Goal: Task Accomplishment & Management: Manage account settings

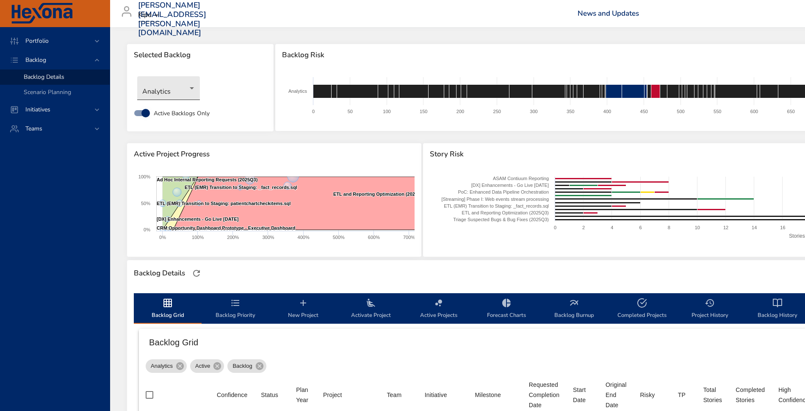
click at [154, 99] on body "Portfolio Backlog Backlog Details Scenario Planning Initiatives Teams [PERSON_N…" at bounding box center [402, 205] width 805 height 411
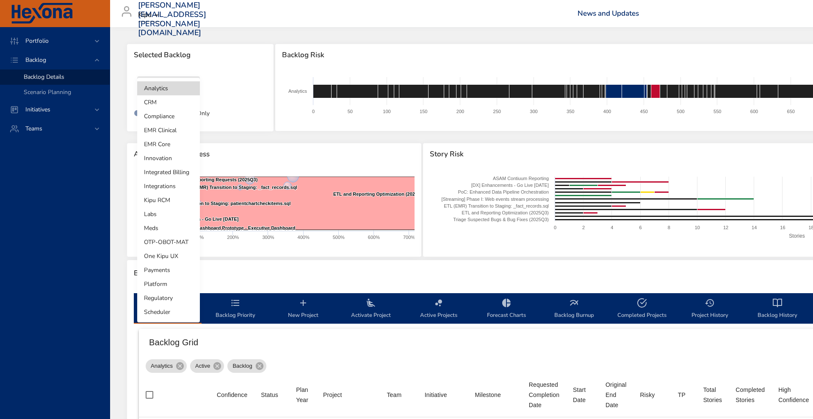
click at [167, 168] on li "Integrated Billing" at bounding box center [168, 172] width 63 height 14
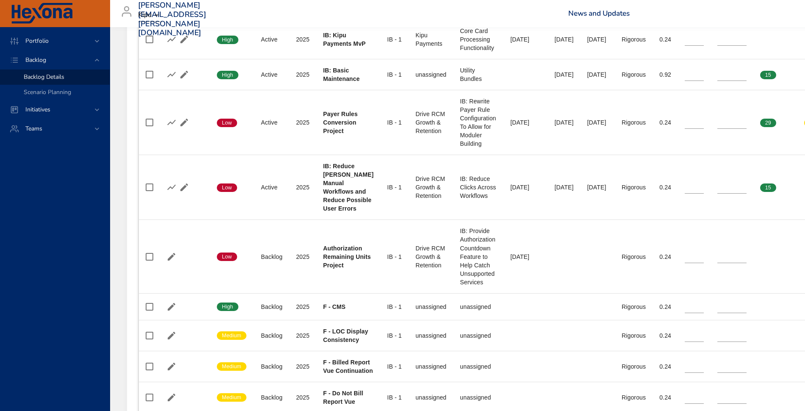
scroll to position [700, 0]
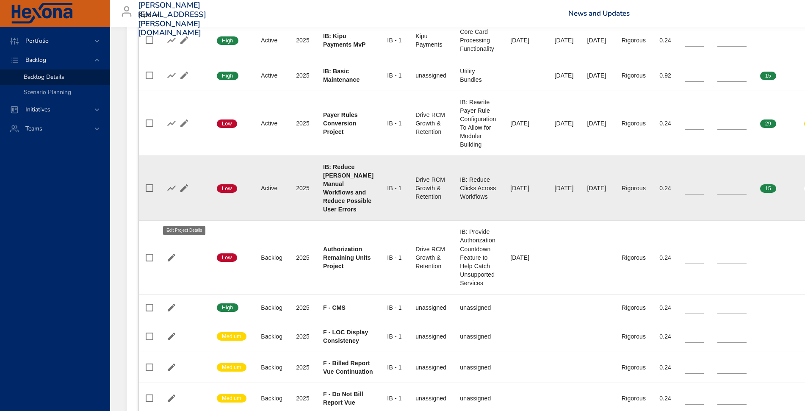
click at [185, 193] on icon "button" at bounding box center [184, 188] width 10 height 10
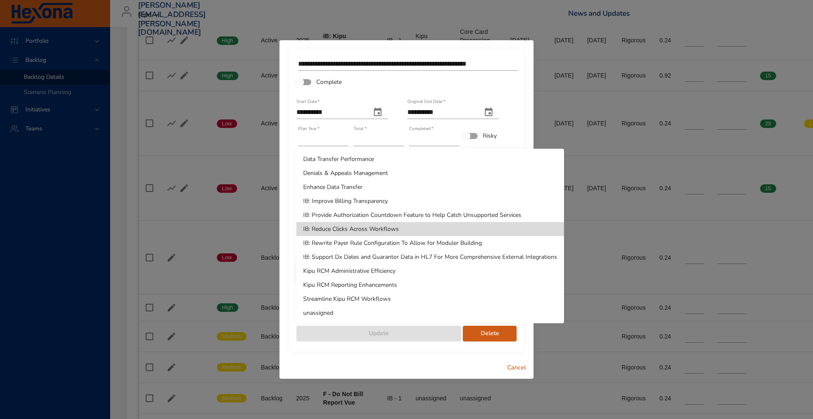
click at [419, 314] on li "unassigned" at bounding box center [429, 313] width 267 height 14
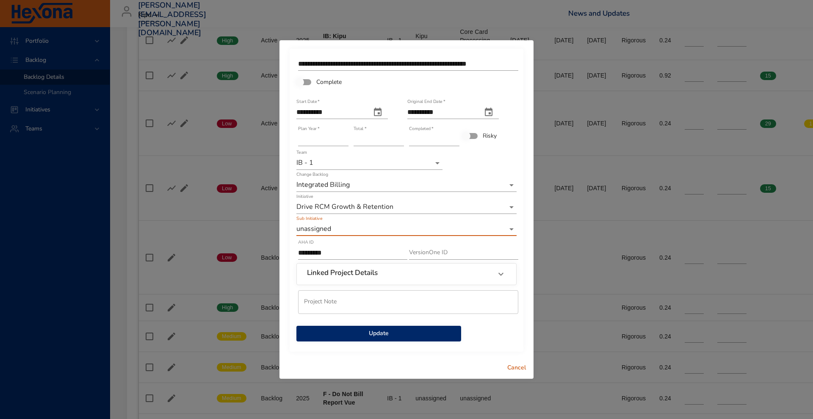
click at [419, 331] on span "Update" at bounding box center [378, 333] width 151 height 11
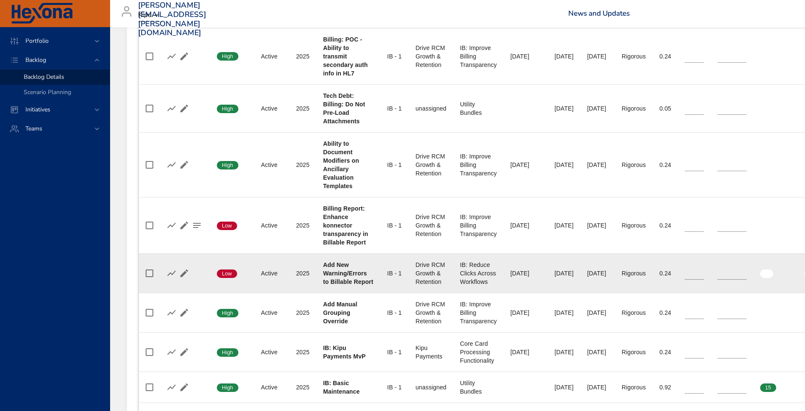
scroll to position [389, 0]
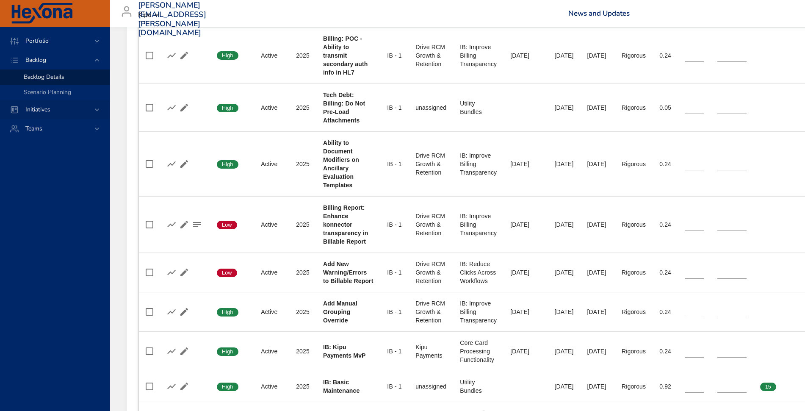
click at [59, 109] on div "Initiatives" at bounding box center [56, 109] width 74 height 9
click at [52, 110] on span "Milestone Details" at bounding box center [47, 111] width 46 height 8
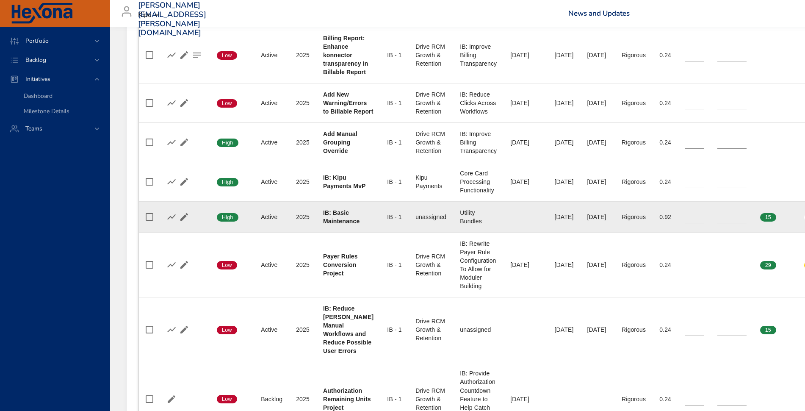
scroll to position [611, 0]
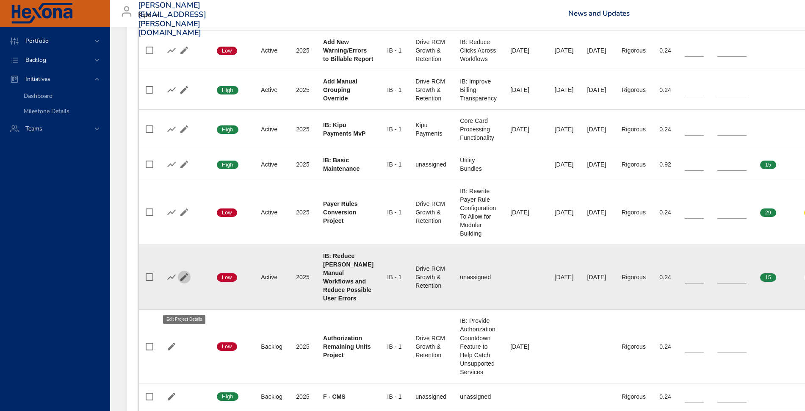
click at [186, 282] on icon "button" at bounding box center [184, 277] width 10 height 10
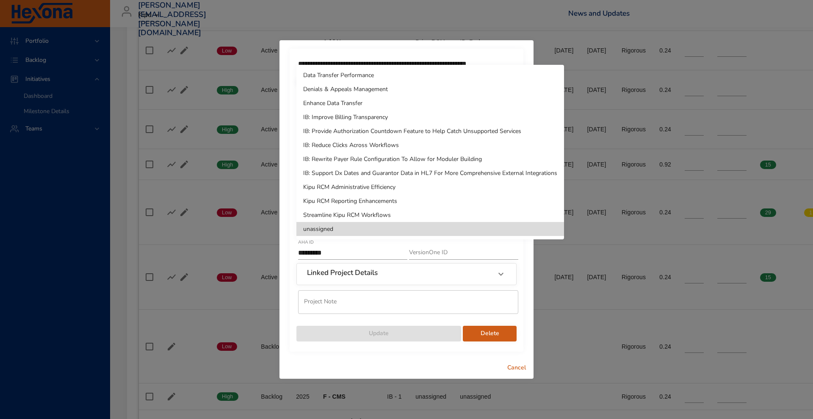
click at [397, 143] on li "IB: Reduce Clicks Across Workflows" at bounding box center [429, 145] width 267 height 14
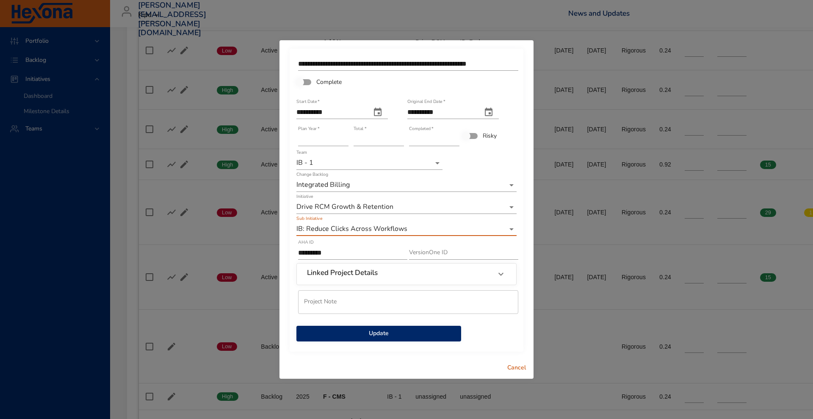
click at [385, 334] on button "Update" at bounding box center [378, 333] width 165 height 16
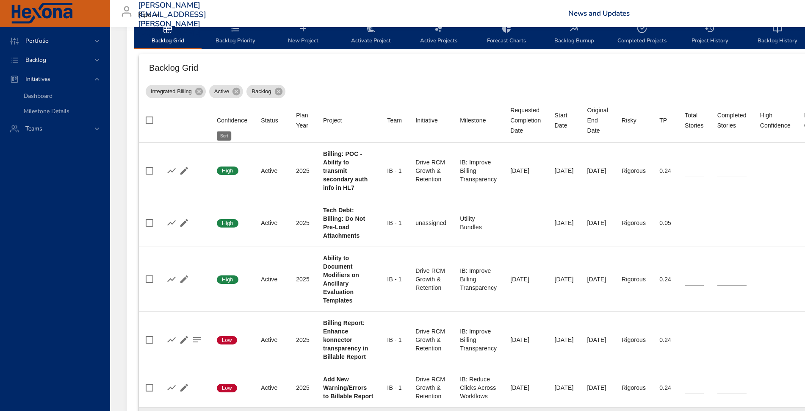
scroll to position [139, 0]
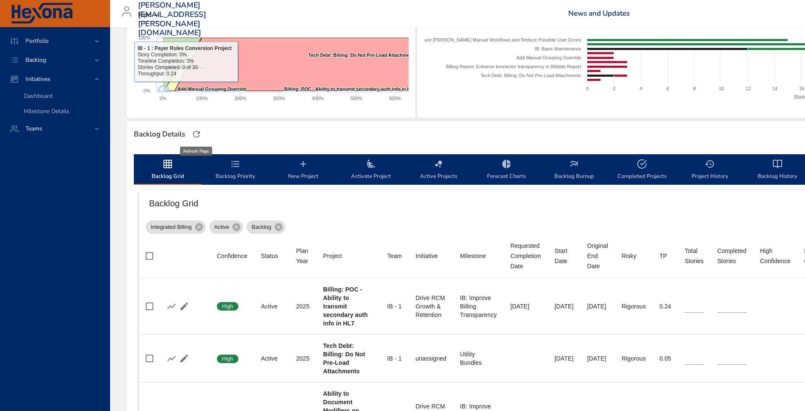
click at [200, 129] on icon "button" at bounding box center [196, 134] width 10 height 10
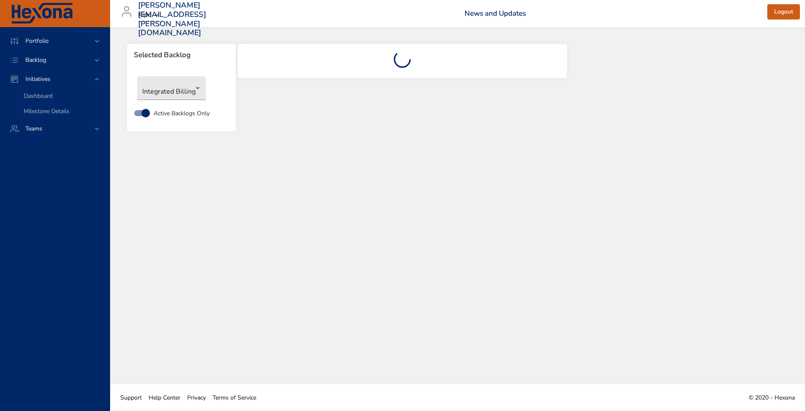
scroll to position [0, 0]
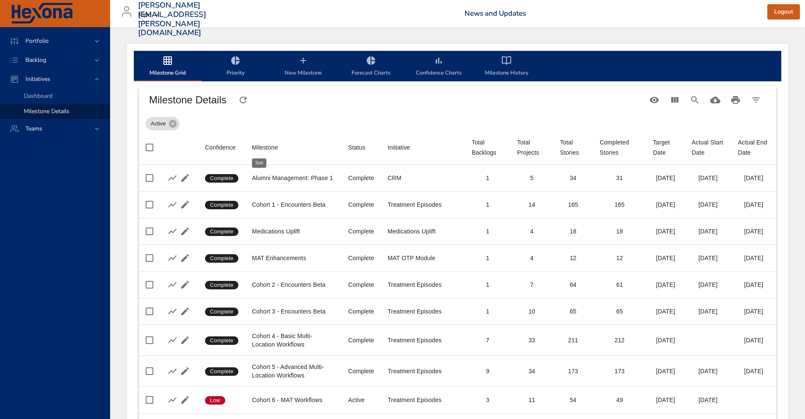
click at [263, 147] on div "Milestone" at bounding box center [265, 147] width 26 height 10
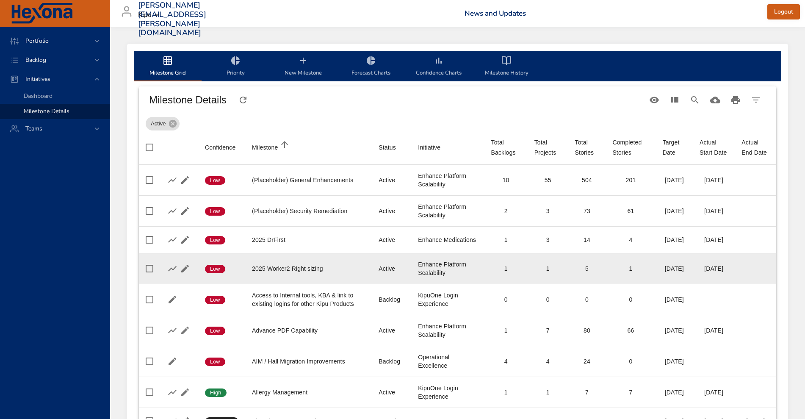
scroll to position [278, 0]
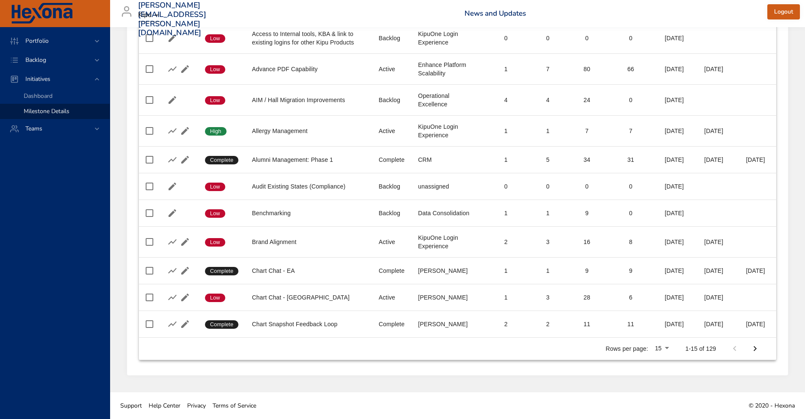
click at [753, 346] on icon "Next Page" at bounding box center [755, 348] width 10 height 10
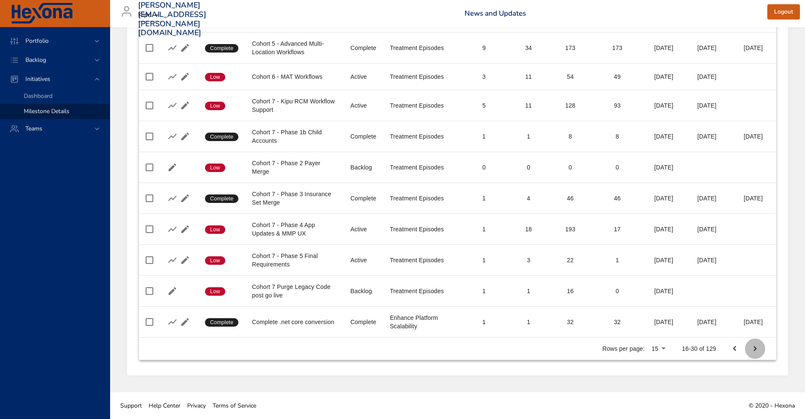
click at [754, 353] on icon "Next Page" at bounding box center [755, 348] width 10 height 10
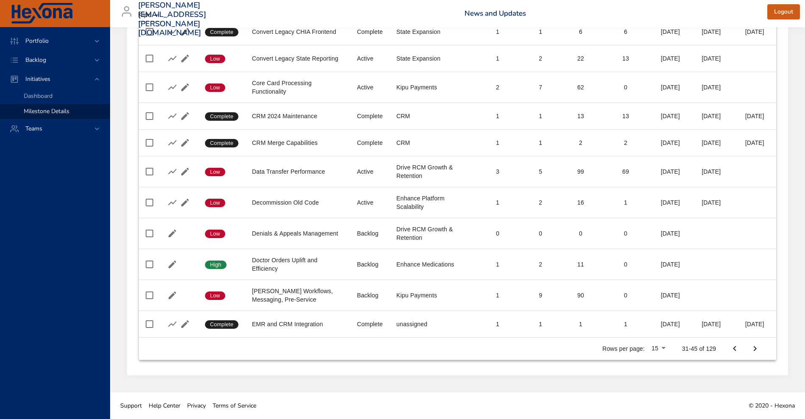
click at [754, 353] on icon "Next Page" at bounding box center [755, 348] width 10 height 10
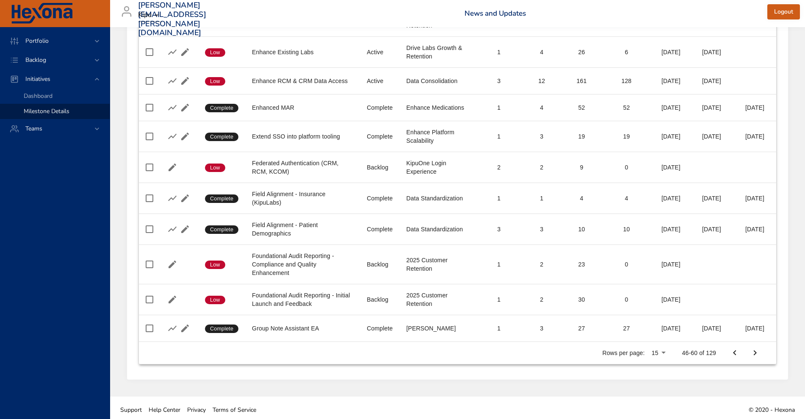
click at [754, 357] on icon "Next Page" at bounding box center [755, 352] width 10 height 10
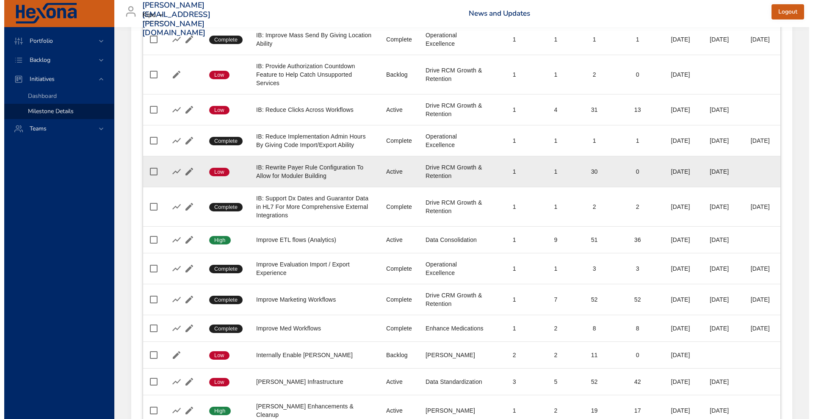
scroll to position [149, 0]
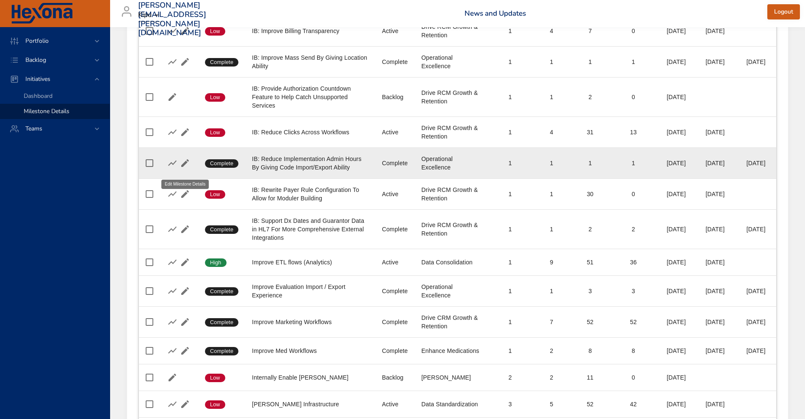
click at [184, 167] on icon "button" at bounding box center [185, 163] width 8 height 8
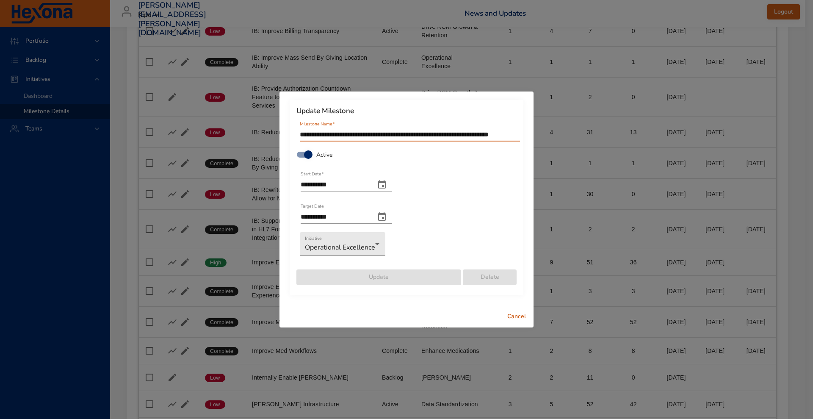
scroll to position [0, 0]
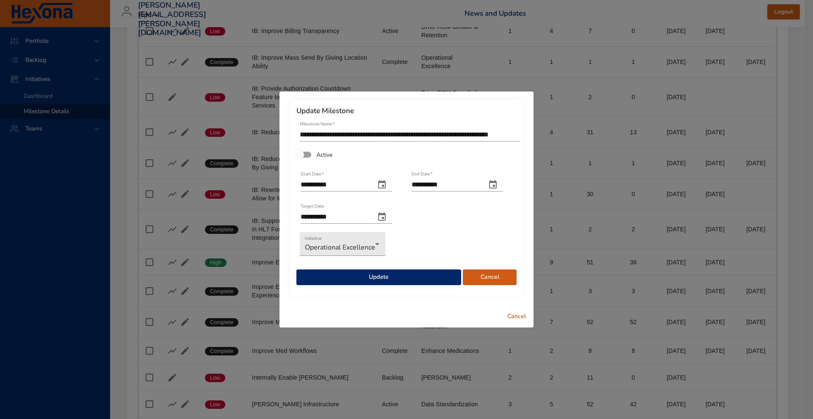
click at [386, 276] on span "Update" at bounding box center [378, 277] width 151 height 11
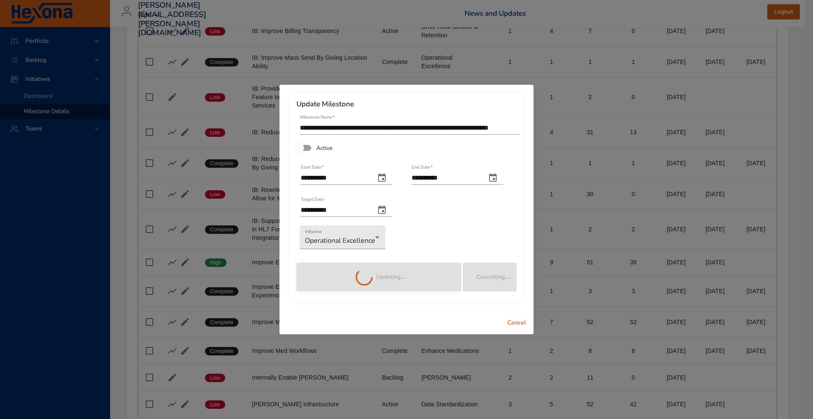
click at [386, 276] on div "Updating...." at bounding box center [378, 272] width 166 height 39
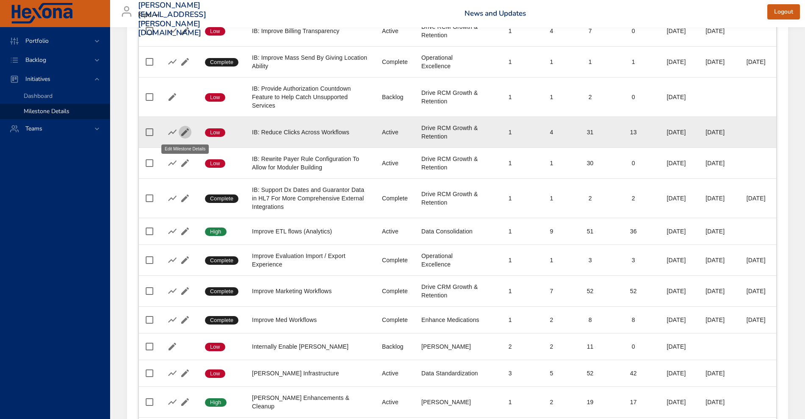
click at [180, 128] on icon "button" at bounding box center [185, 132] width 10 height 10
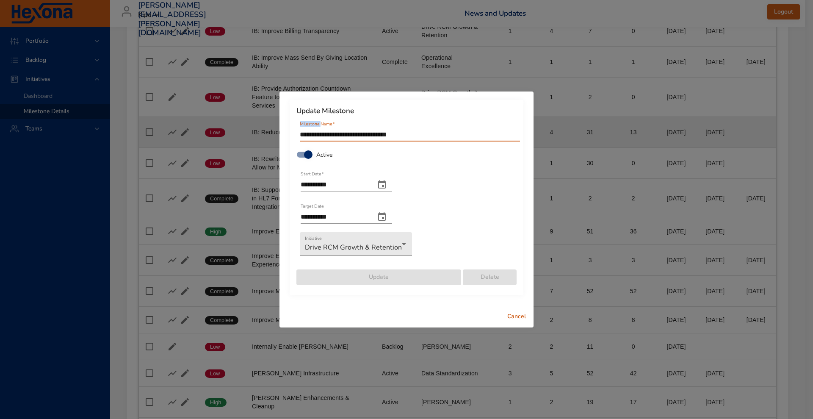
click at [180, 128] on div "**********" at bounding box center [406, 209] width 813 height 419
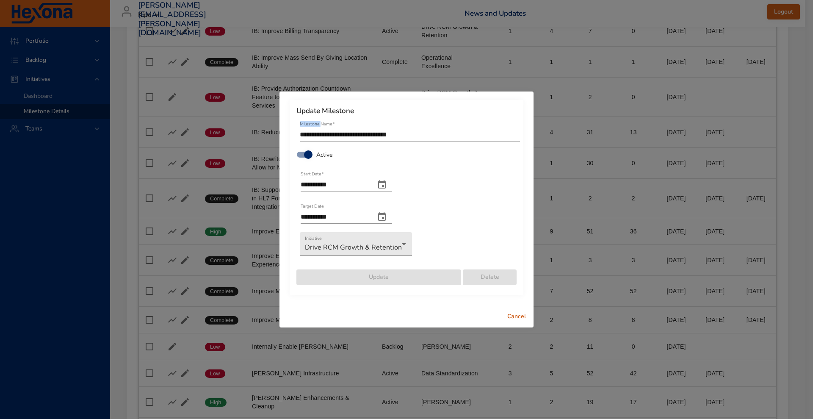
click at [387, 221] on icon "change end date" at bounding box center [382, 217] width 10 height 10
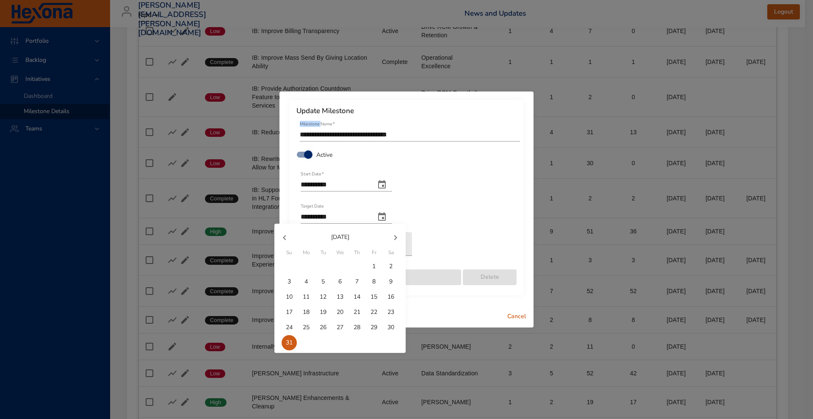
click at [397, 237] on icon "button" at bounding box center [395, 237] width 10 height 10
click at [323, 329] on p "30" at bounding box center [323, 327] width 7 height 8
type input "**********"
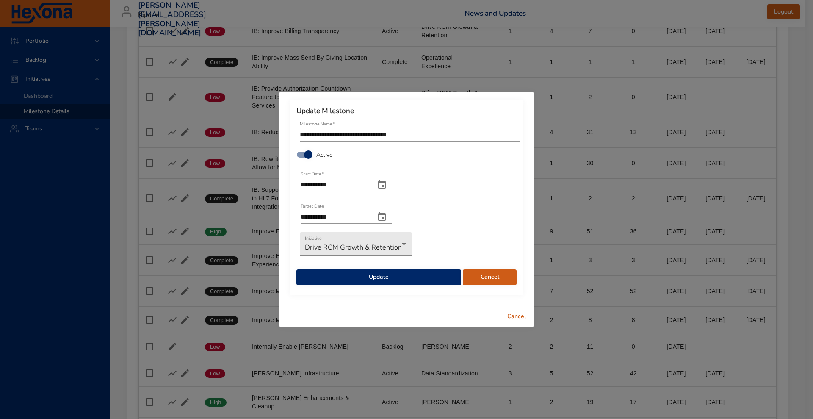
click at [420, 287] on div "**********" at bounding box center [407, 197] width 234 height 195
click at [414, 279] on span "Update" at bounding box center [378, 277] width 151 height 11
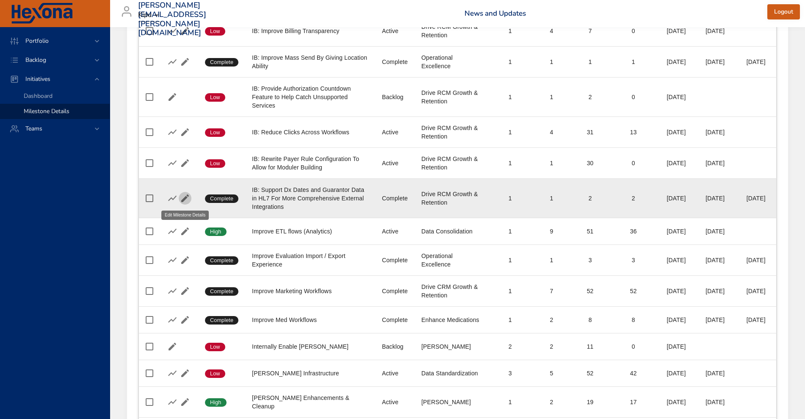
click at [185, 196] on icon "button" at bounding box center [185, 198] width 10 height 10
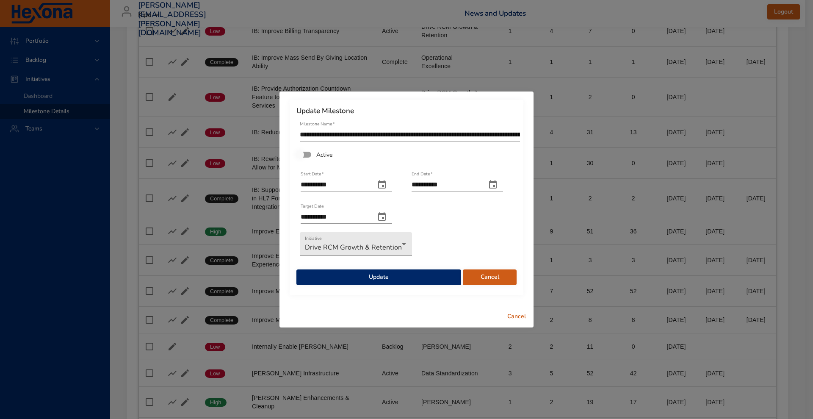
click at [381, 275] on span "Update" at bounding box center [378, 277] width 151 height 11
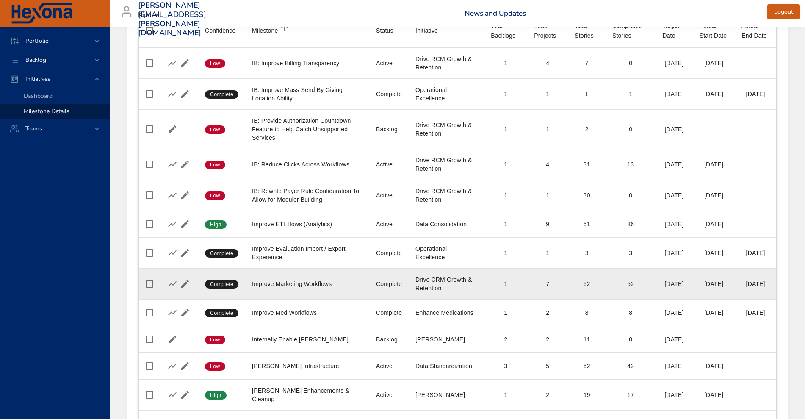
scroll to position [80, 0]
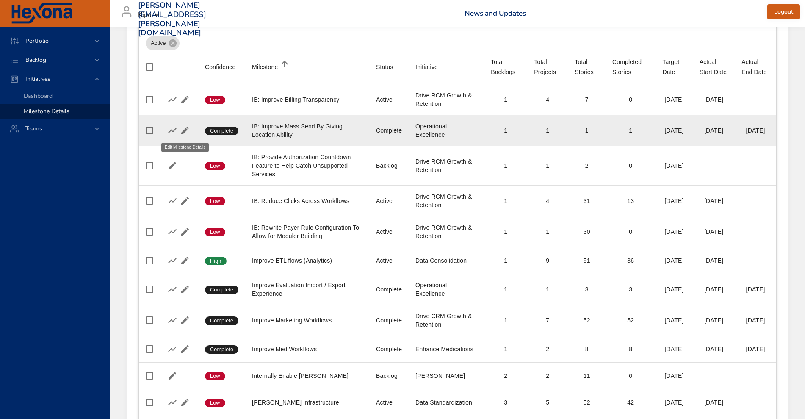
click at [185, 128] on icon "button" at bounding box center [185, 130] width 10 height 10
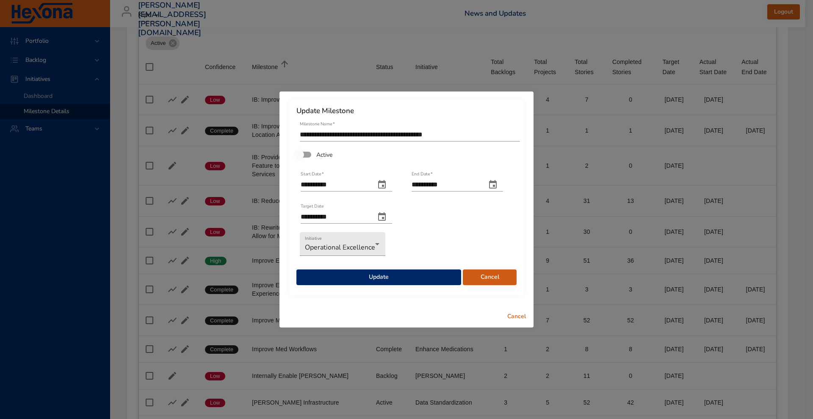
click at [354, 274] on span "Update" at bounding box center [378, 277] width 151 height 11
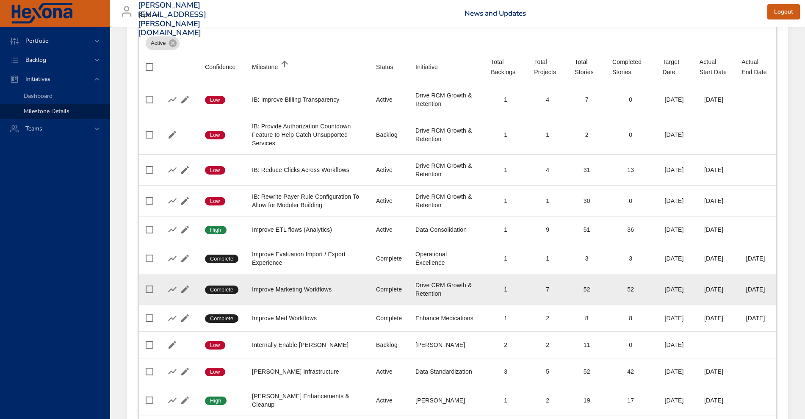
scroll to position [291, 0]
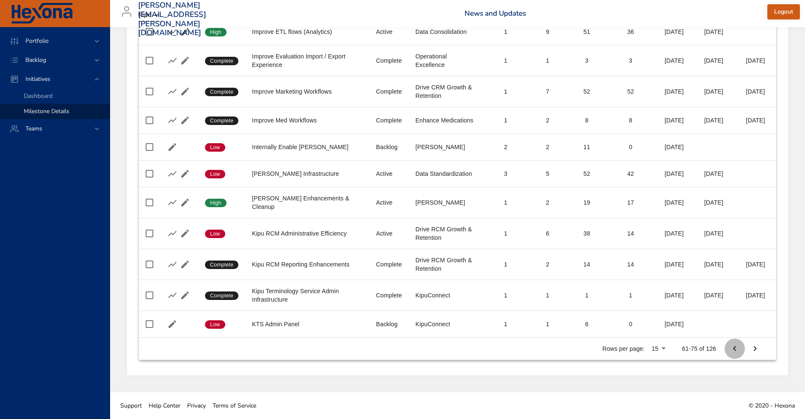
click at [733, 353] on icon "Previous Page" at bounding box center [734, 348] width 10 height 10
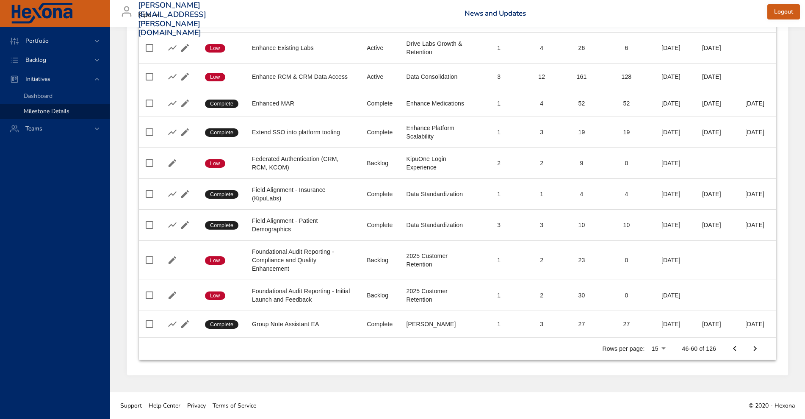
click at [755, 351] on icon "Next Page" at bounding box center [755, 348] width 10 height 10
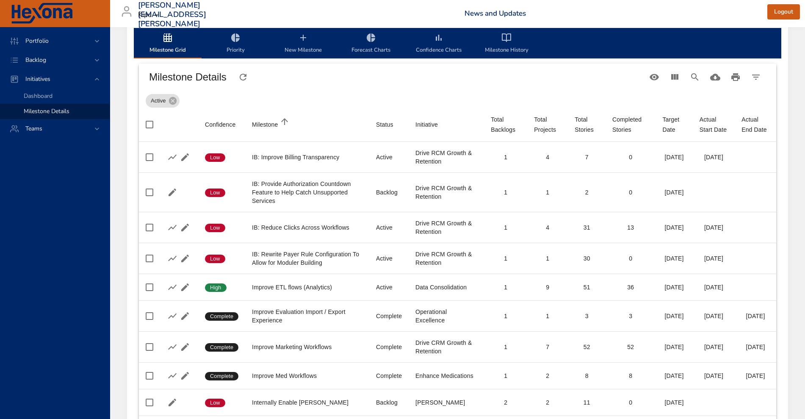
scroll to position [22, 0]
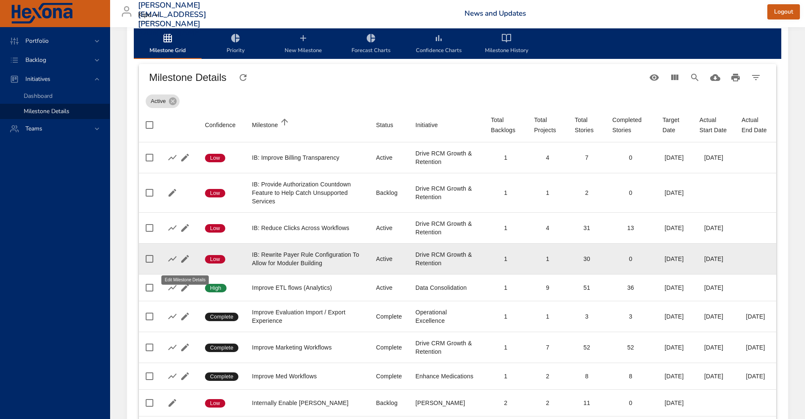
click at [186, 262] on icon "button" at bounding box center [185, 259] width 8 height 8
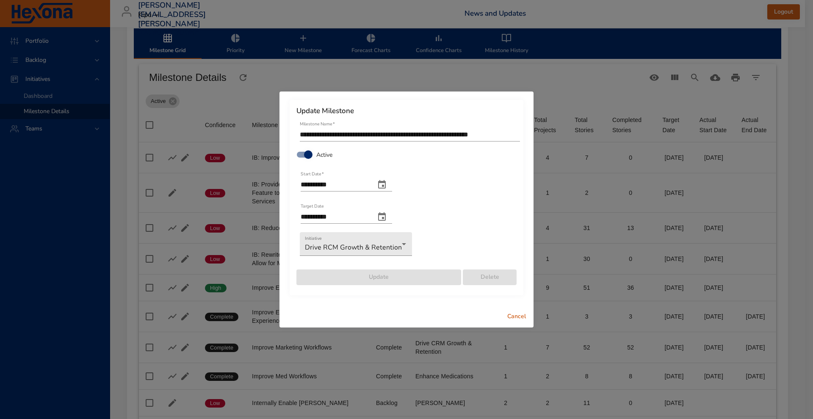
click at [387, 216] on icon "change end date" at bounding box center [382, 217] width 10 height 10
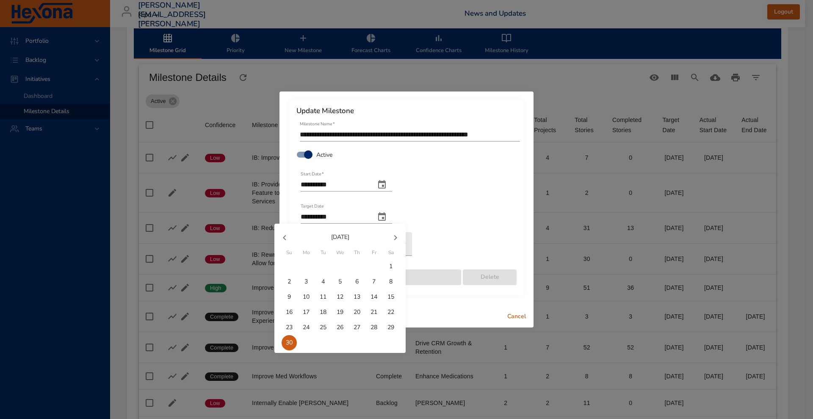
click at [394, 237] on icon "button" at bounding box center [395, 237] width 10 height 10
click at [340, 324] on p "31" at bounding box center [339, 327] width 7 height 8
type input "**********"
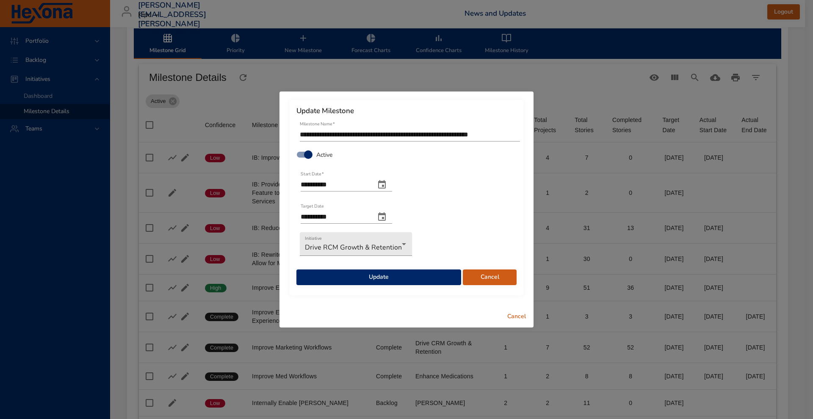
click at [409, 280] on span "Update" at bounding box center [378, 277] width 151 height 11
